Goal: Task Accomplishment & Management: Use online tool/utility

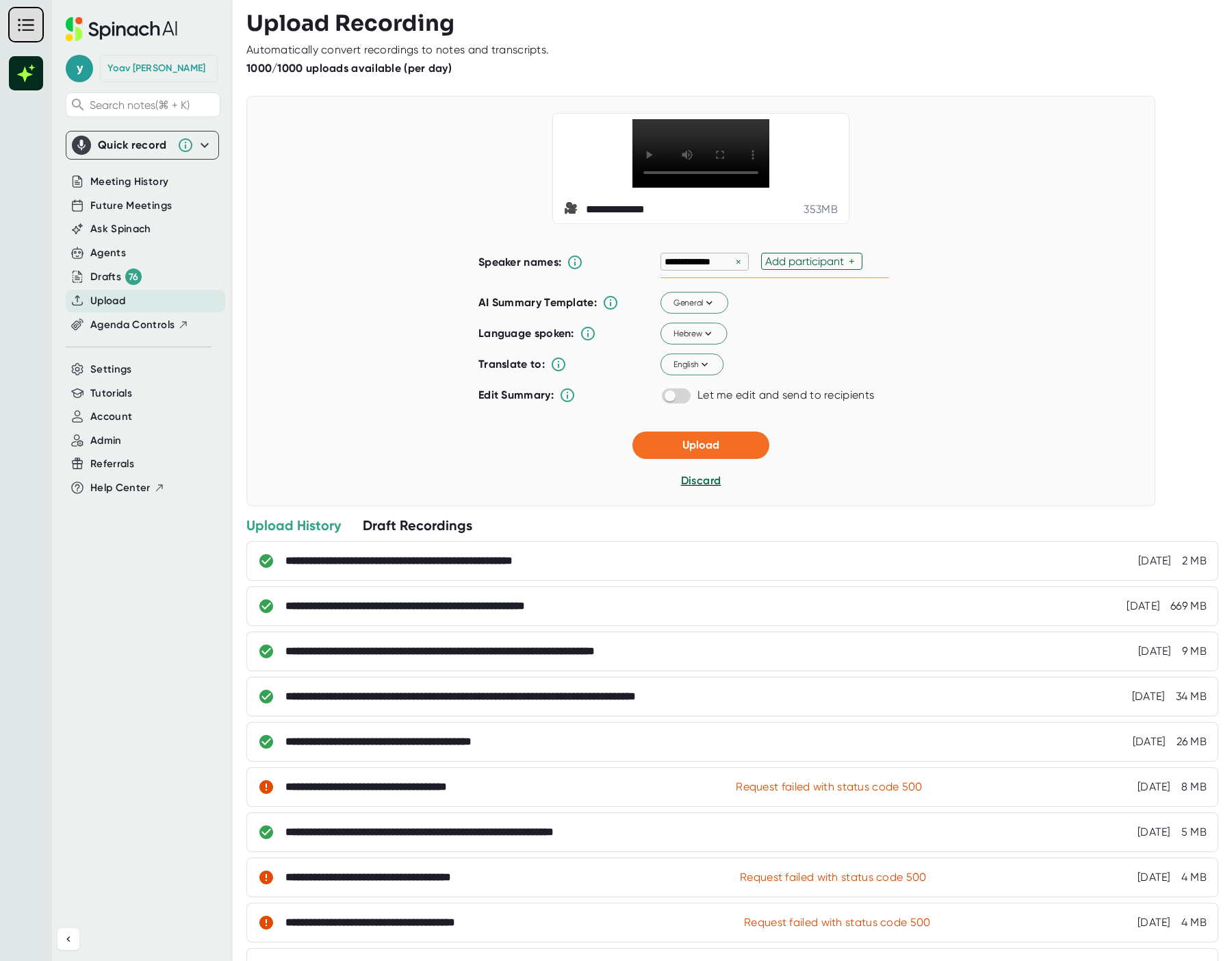
click at [781, 268] on div "Add participant" at bounding box center [806, 262] width 83 height 13
type input "Matan"
type input "d"
type input "Oded"
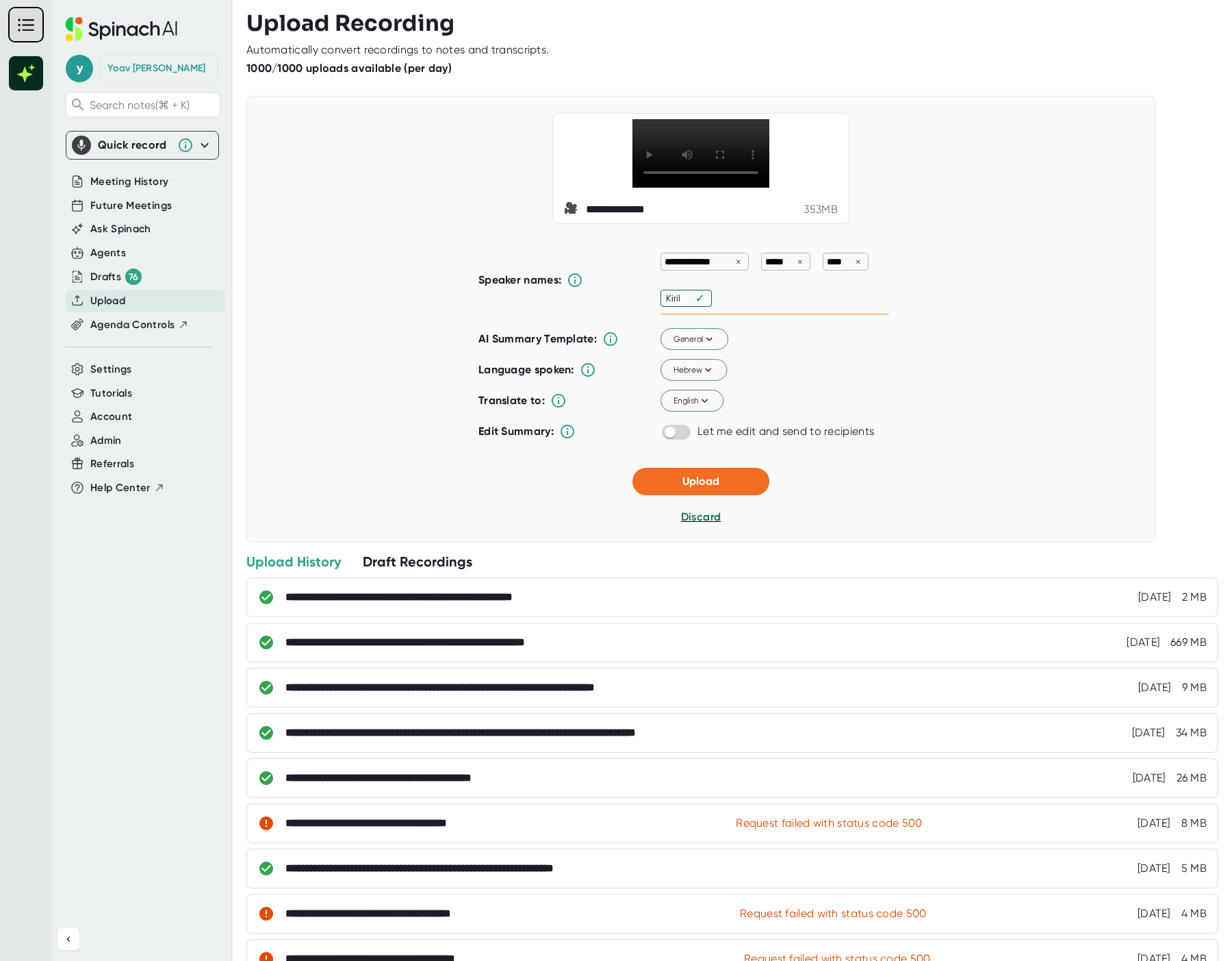
type input "Kirill"
type input "[PERSON_NAME]"
click at [707, 488] on span "Upload" at bounding box center [701, 482] width 37 height 13
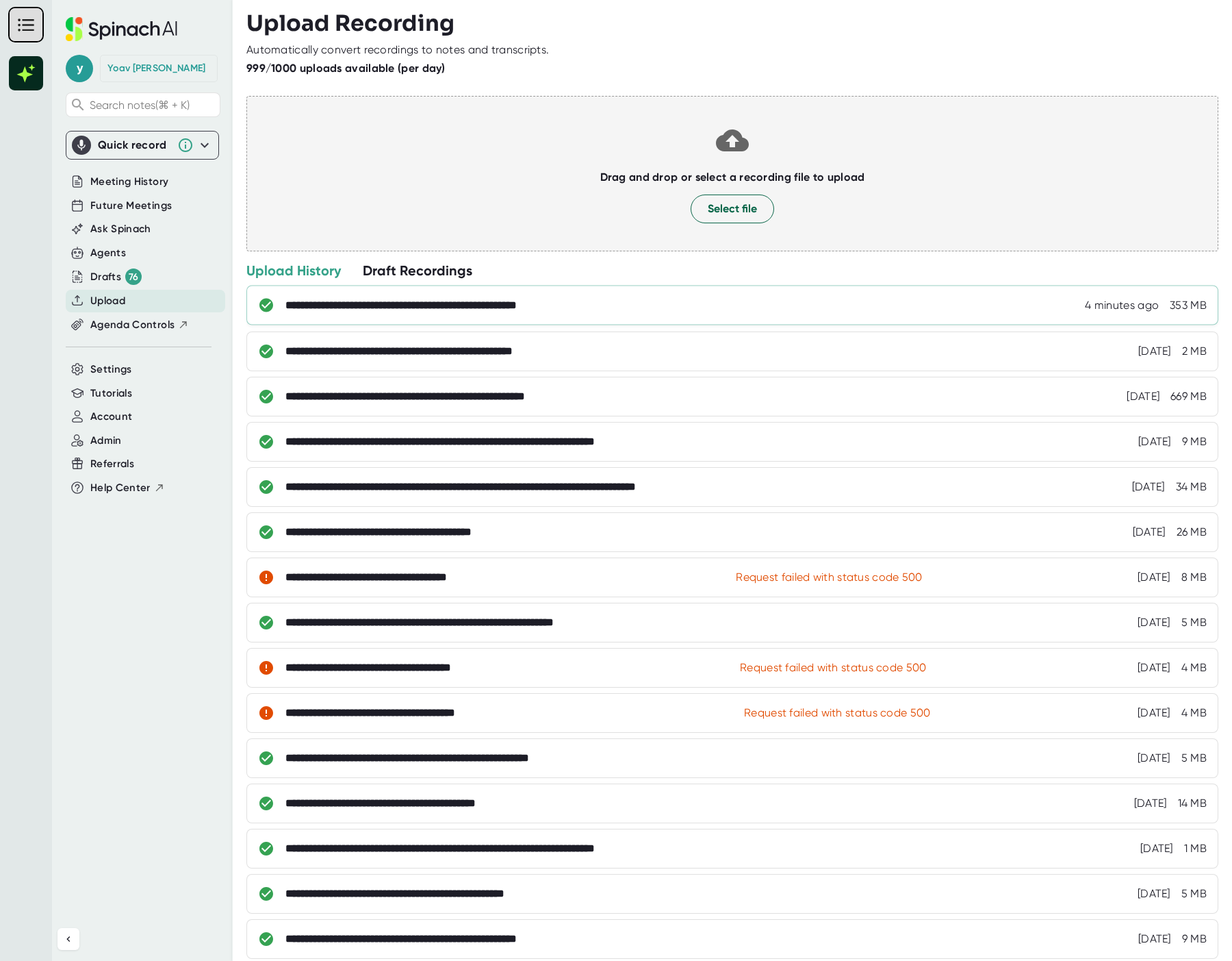
click at [472, 305] on div "**********" at bounding box center [432, 305] width 294 height 13
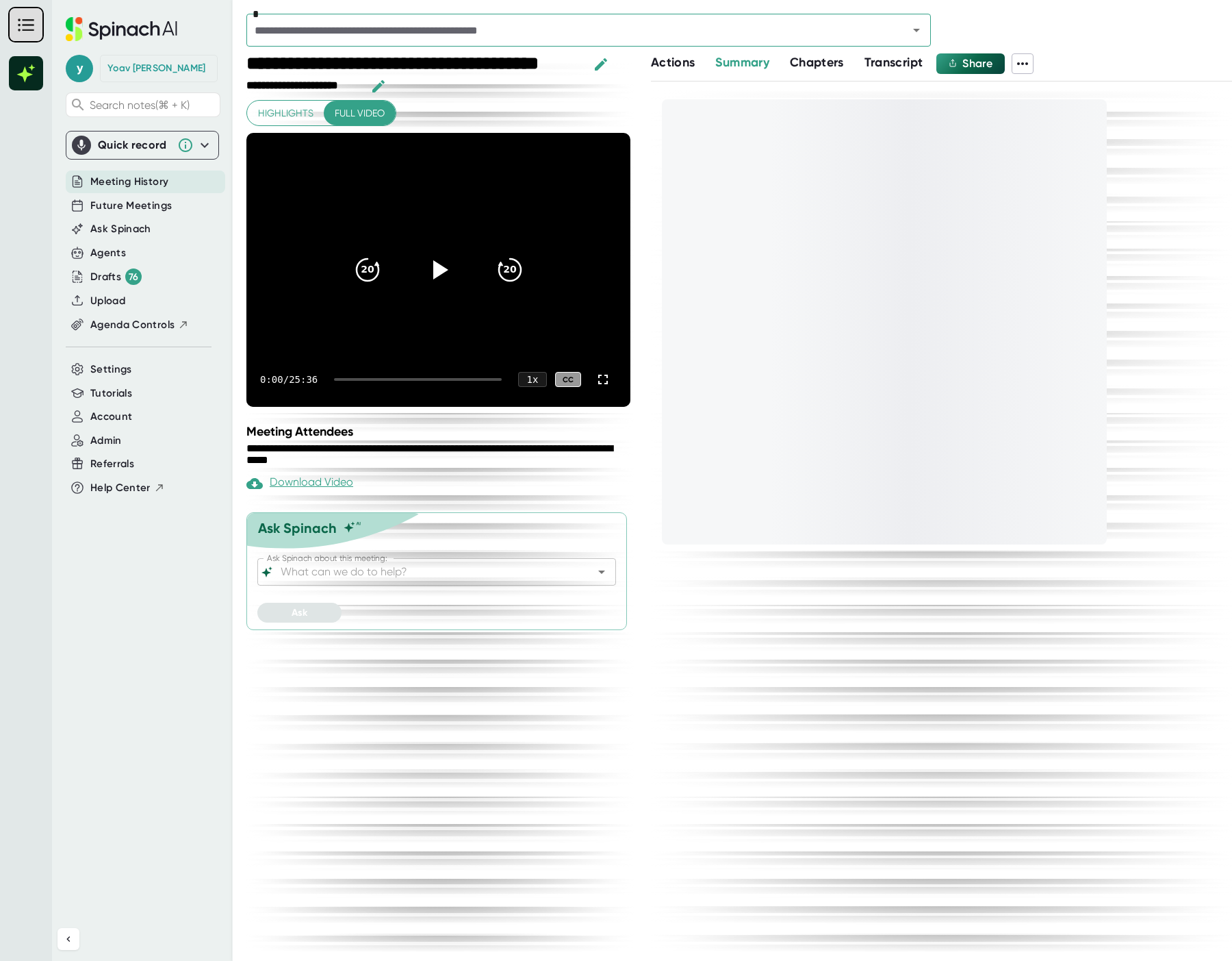
click at [910, 57] on span "Transcript" at bounding box center [894, 62] width 58 height 15
